Goal: Task Accomplishment & Management: Manage account settings

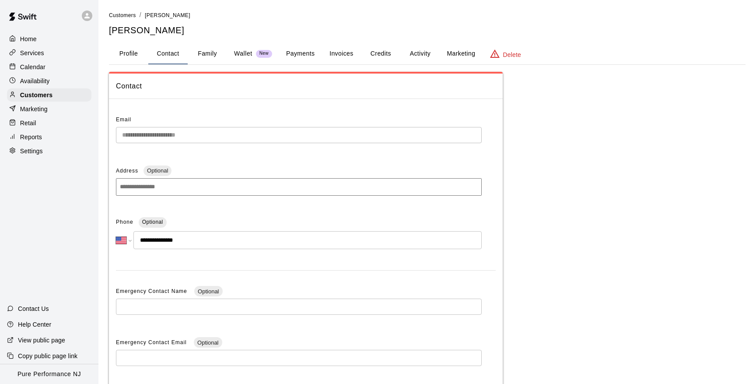
select select "**"
click at [42, 66] on p "Calendar" at bounding box center [32, 67] width 25 height 9
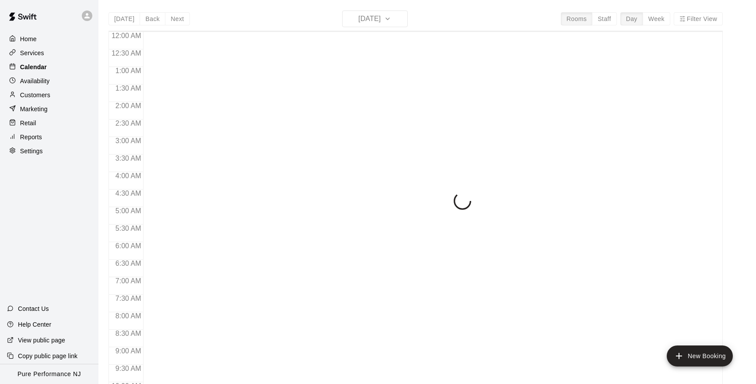
scroll to position [479, 0]
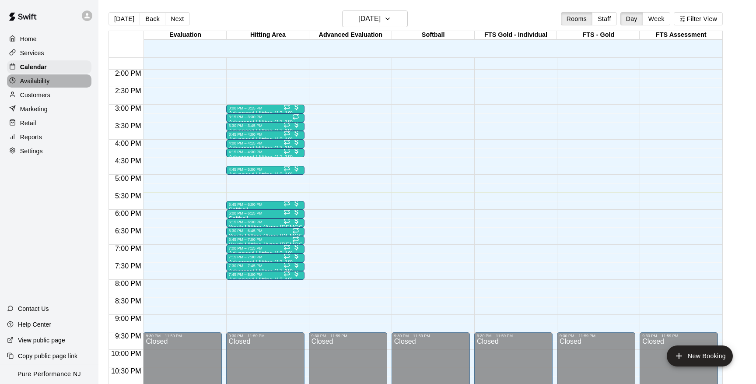
click at [32, 82] on p "Availability" at bounding box center [35, 81] width 30 height 9
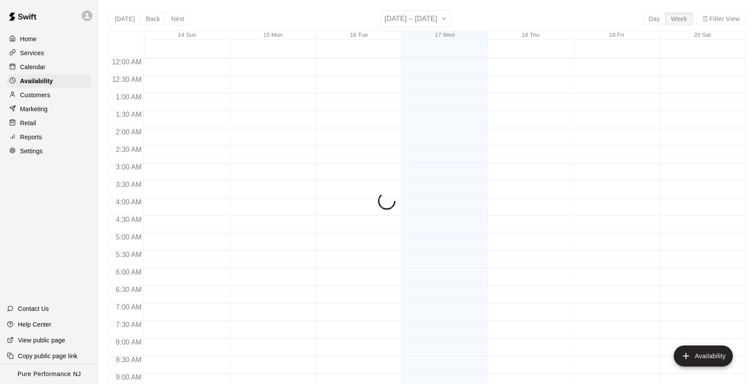
scroll to position [505, 0]
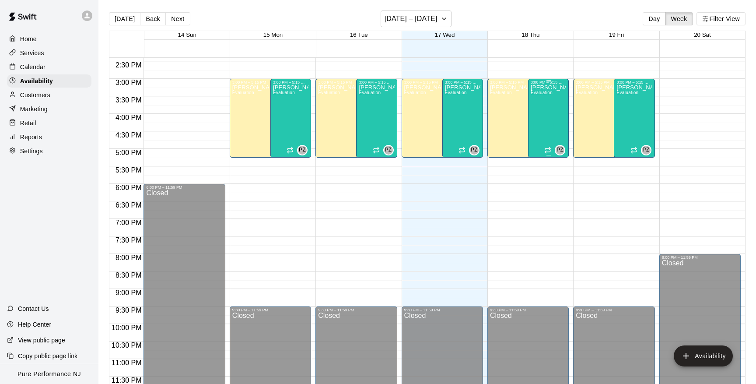
click at [557, 127] on div "[PERSON_NAME] Evaluation" at bounding box center [548, 276] width 35 height 384
click at [541, 117] on icon "delete" at bounding box center [540, 115] width 6 height 8
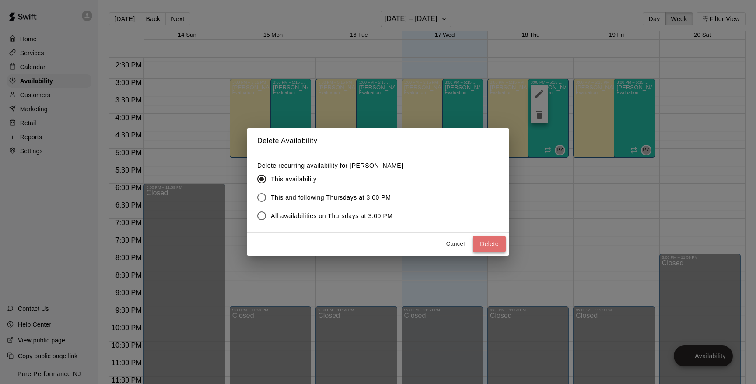
click at [484, 244] on button "Delete" at bounding box center [489, 244] width 33 height 16
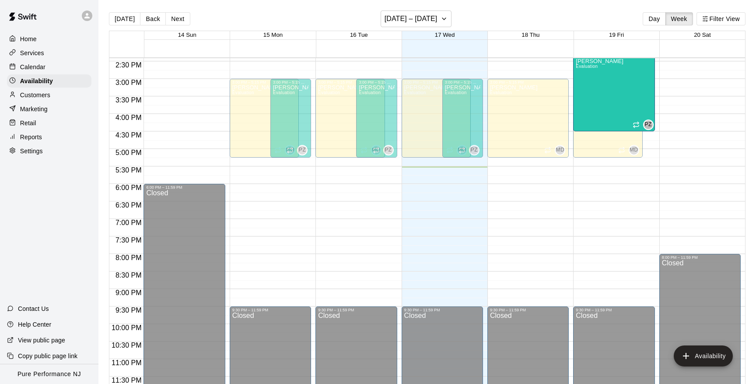
scroll to position [499, 0]
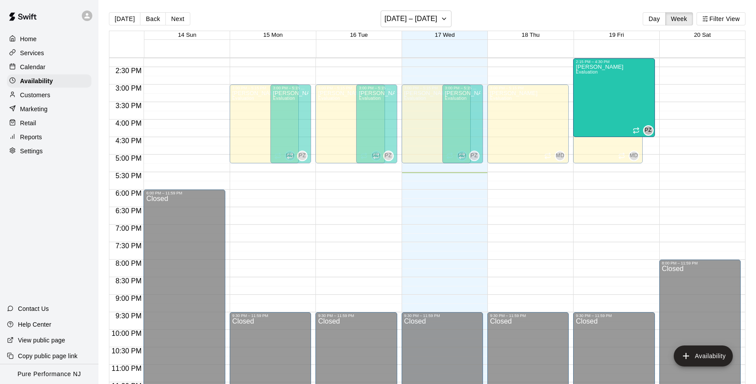
drag, startPoint x: 632, startPoint y: 156, endPoint x: 632, endPoint y: 137, distance: 18.8
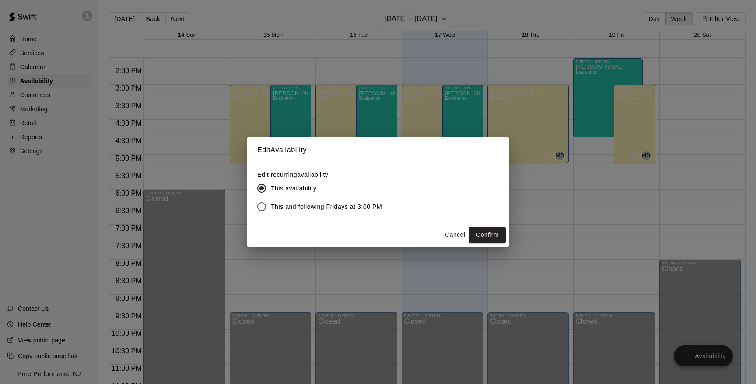
click at [453, 232] on button "Cancel" at bounding box center [455, 235] width 28 height 16
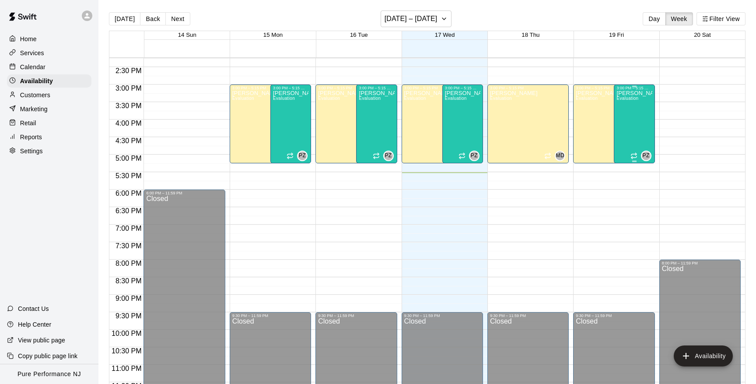
click at [633, 134] on div "[PERSON_NAME] Evaluation" at bounding box center [634, 282] width 35 height 384
click at [625, 99] on icon "edit" at bounding box center [626, 100] width 11 height 11
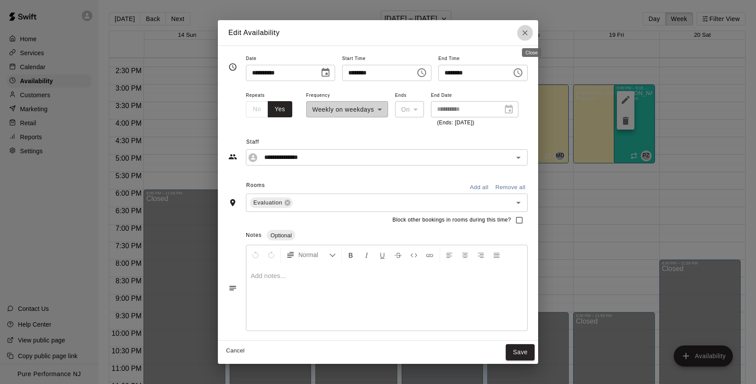
click at [530, 34] on icon "Close" at bounding box center [525, 32] width 9 height 9
type input "**********"
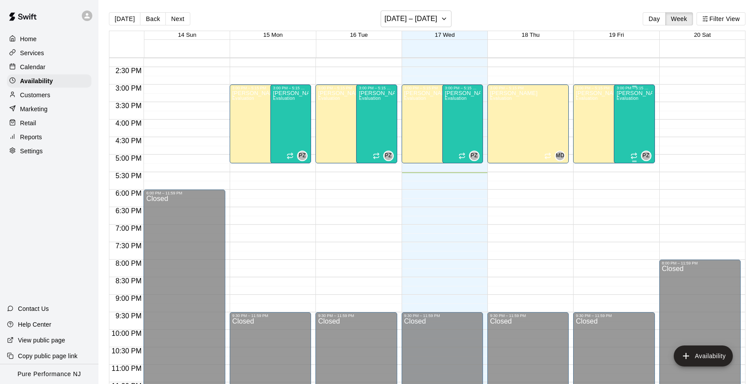
click at [627, 119] on div "[PERSON_NAME] Evaluation" at bounding box center [634, 282] width 35 height 384
click at [627, 100] on icon "edit" at bounding box center [626, 100] width 8 height 8
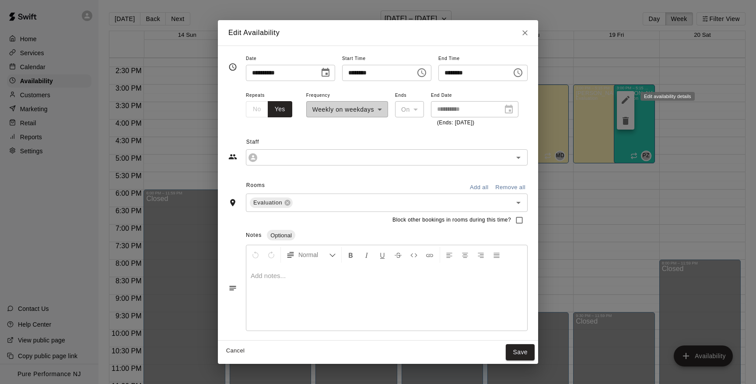
type input "**********"
click at [523, 73] on icon "Choose time, selected time is 5:15 PM" at bounding box center [518, 72] width 11 height 11
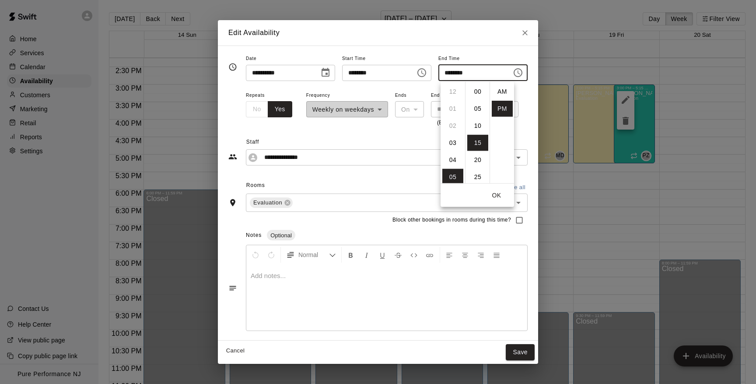
scroll to position [16, 0]
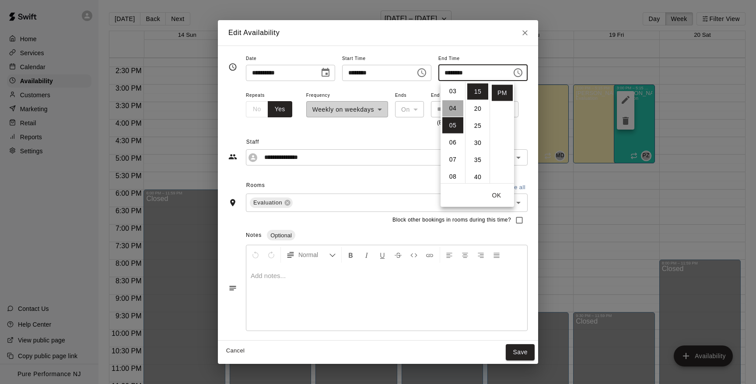
click at [455, 106] on li "04" at bounding box center [452, 108] width 21 height 16
click at [453, 99] on li "03" at bounding box center [452, 98] width 21 height 16
click at [473, 168] on li "45" at bounding box center [477, 168] width 21 height 16
type input "********"
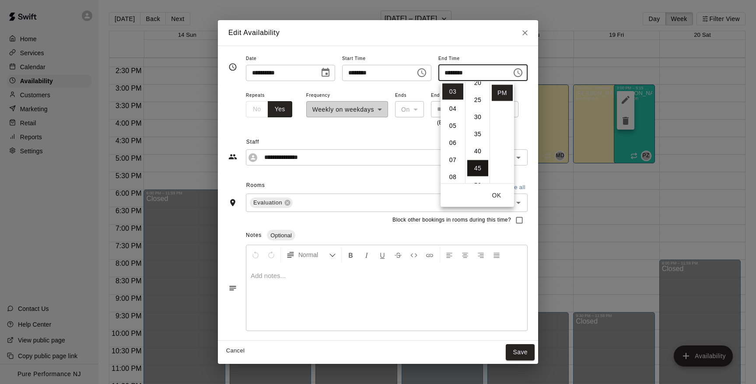
scroll to position [154, 0]
click at [497, 196] on button "OK" at bounding box center [497, 195] width 28 height 16
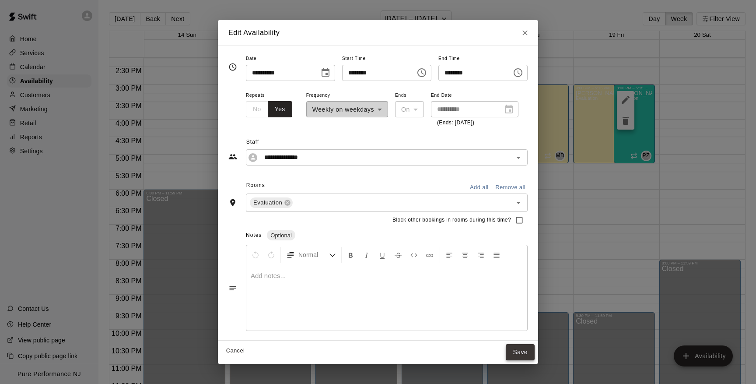
click at [528, 353] on button "Save" at bounding box center [520, 352] width 29 height 16
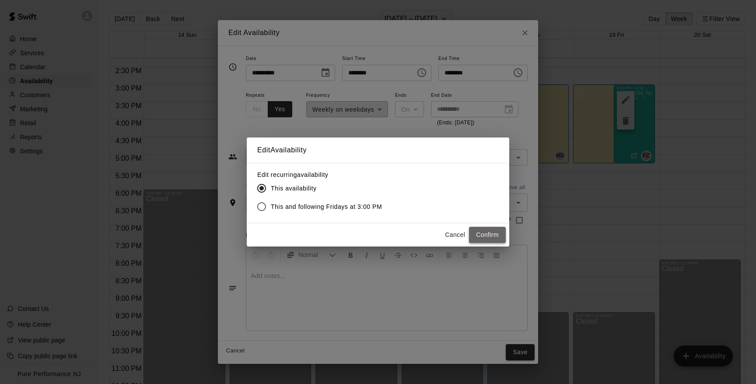
click at [475, 234] on button "Confirm" at bounding box center [487, 235] width 37 height 16
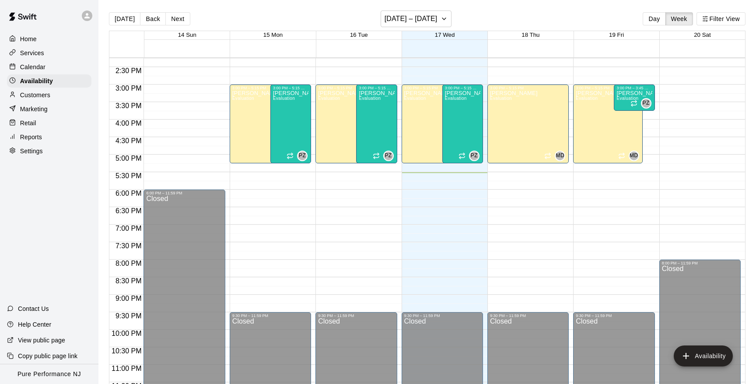
click at [40, 68] on p "Calendar" at bounding box center [32, 67] width 25 height 9
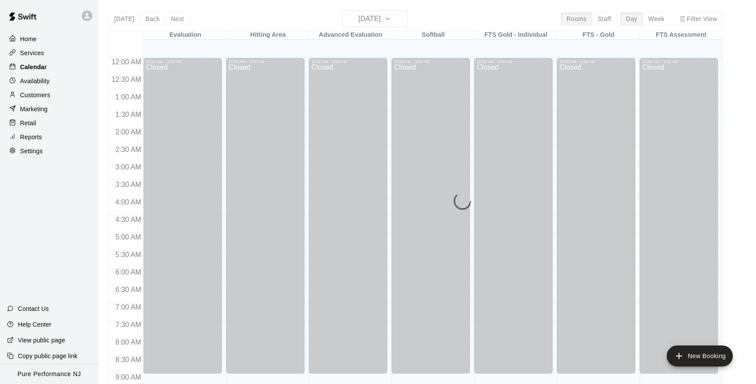
scroll to position [479, 0]
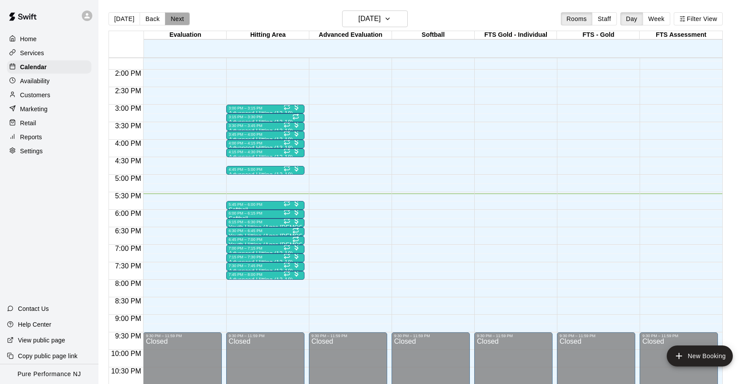
click at [179, 24] on button "Next" at bounding box center [177, 18] width 25 height 13
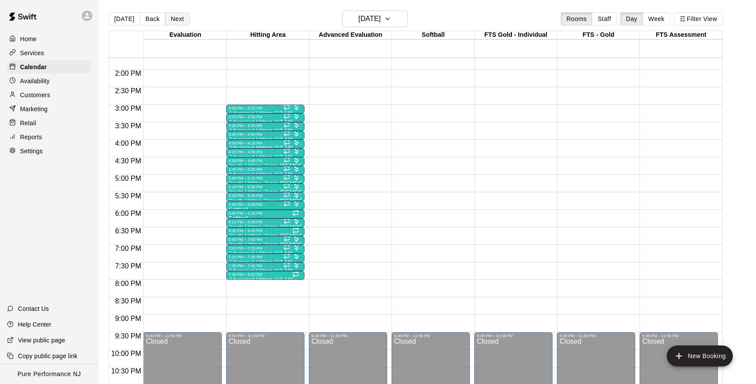
click at [178, 21] on button "Next" at bounding box center [177, 18] width 25 height 13
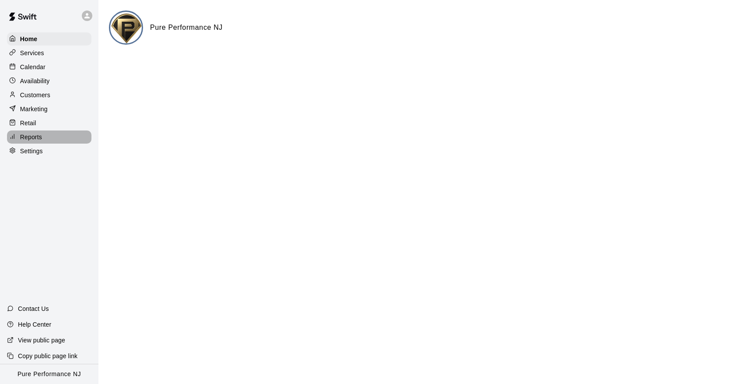
click at [36, 135] on p "Reports" at bounding box center [31, 137] width 22 height 9
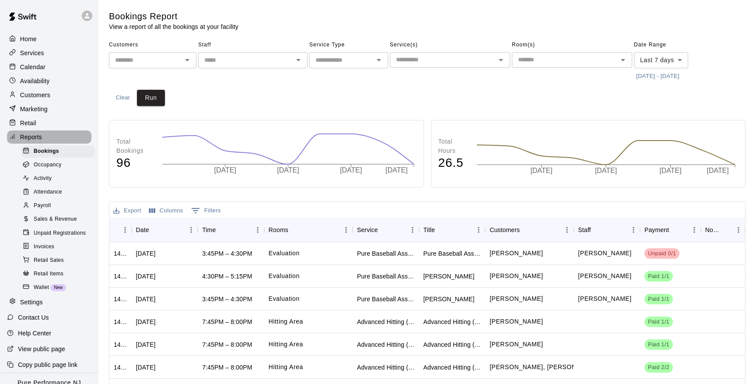
click at [34, 138] on p "Reports" at bounding box center [31, 137] width 22 height 9
click at [39, 51] on p "Services" at bounding box center [32, 53] width 24 height 9
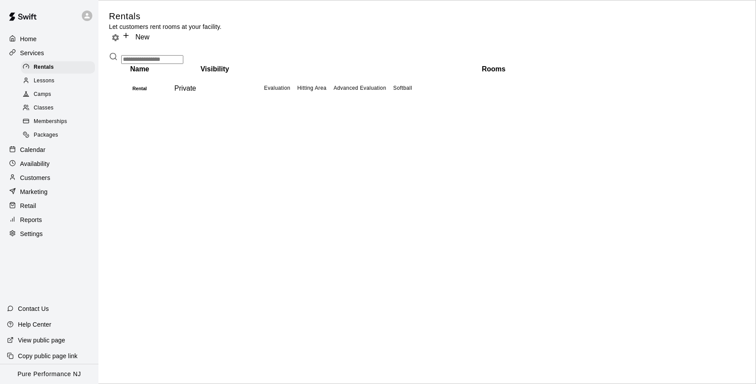
click at [51, 121] on span "Memberships" at bounding box center [50, 121] width 33 height 9
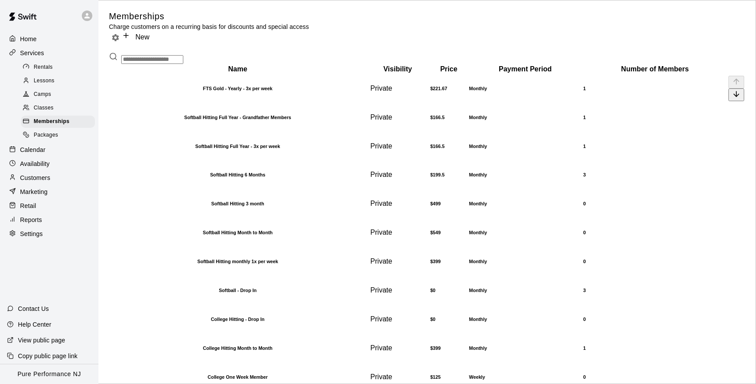
click at [211, 91] on h6 "FTS Gold - Yearly - 3x per week" at bounding box center [237, 88] width 255 height 5
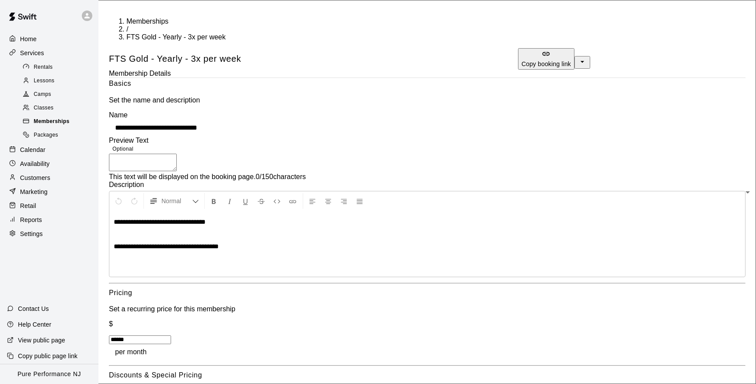
click at [57, 118] on span "Memberships" at bounding box center [52, 121] width 36 height 9
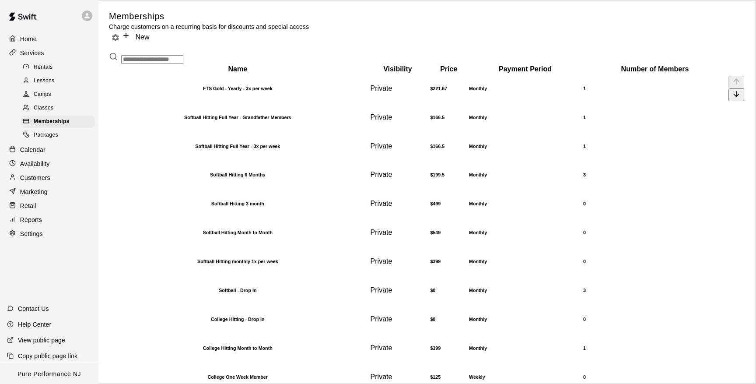
click at [711, 102] on td "1" at bounding box center [655, 88] width 144 height 28
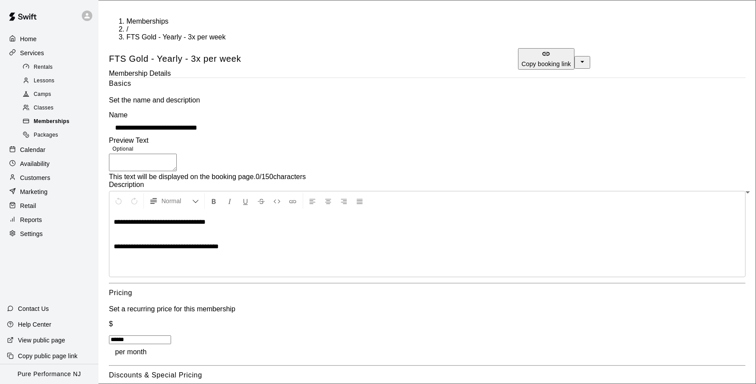
click at [60, 117] on span "Memberships" at bounding box center [52, 121] width 36 height 9
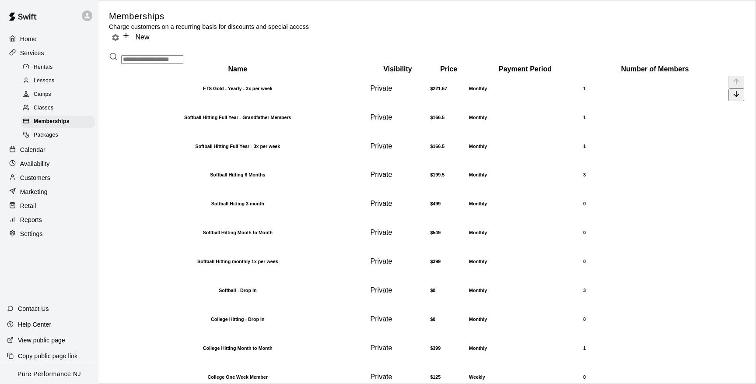
click at [330, 91] on h6 "FTS Gold - Yearly - 3x per week" at bounding box center [237, 88] width 255 height 5
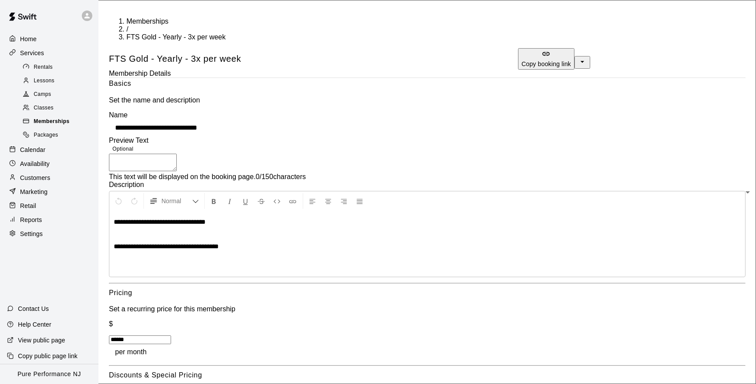
click at [61, 118] on span "Memberships" at bounding box center [52, 121] width 36 height 9
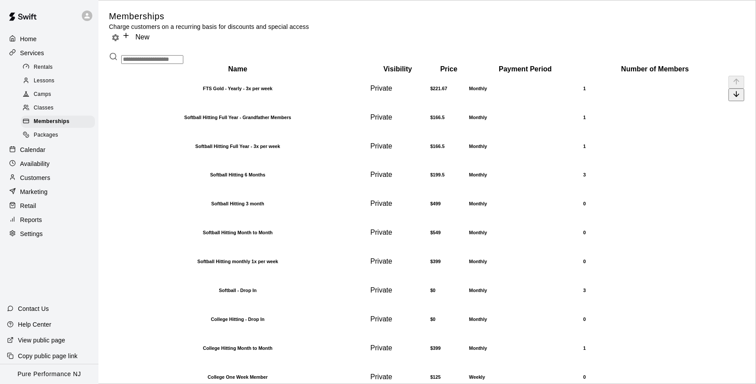
click at [709, 91] on h6 "1" at bounding box center [655, 88] width 144 height 5
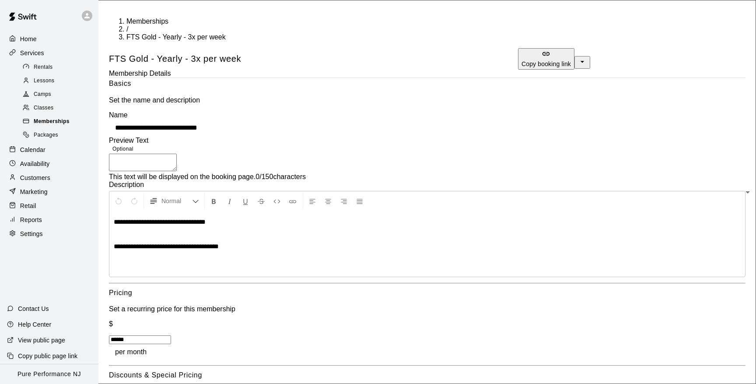
click at [46, 117] on span "Memberships" at bounding box center [52, 121] width 36 height 9
